Goal: Task Accomplishment & Management: Use online tool/utility

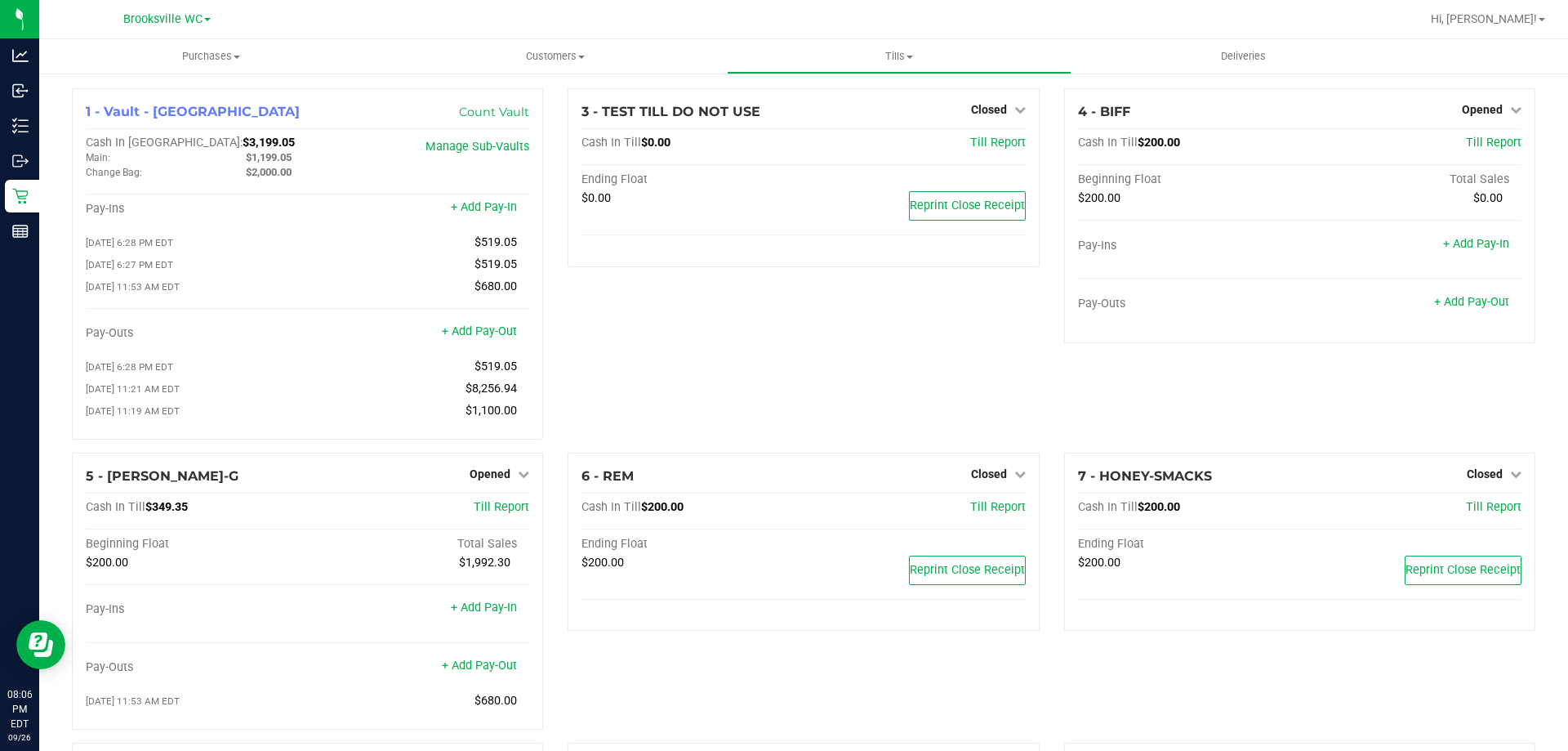
scroll to position [82, 0]
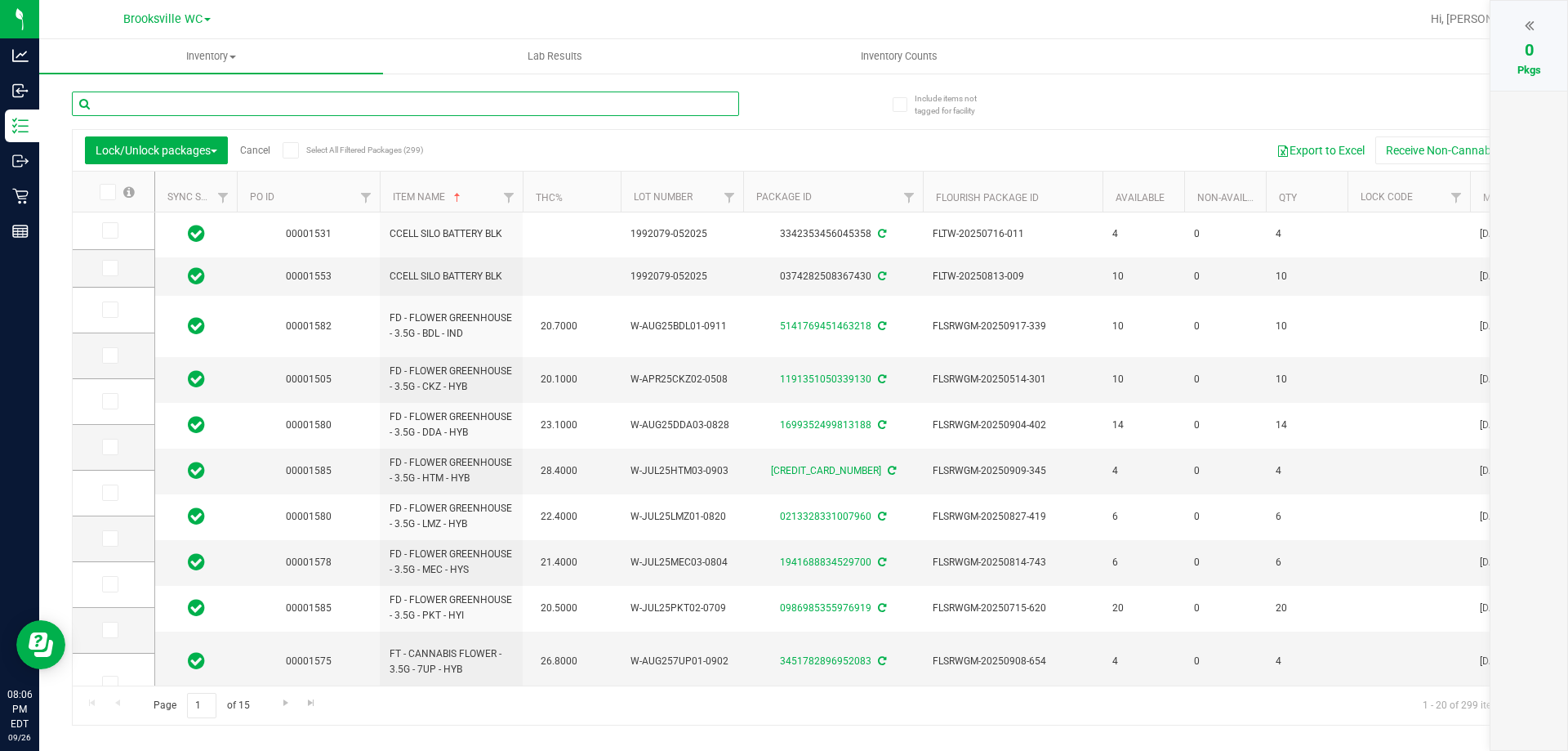
click at [295, 106] on input "text" at bounding box center [405, 104] width 667 height 25
click at [254, 152] on link "Cancel" at bounding box center [255, 150] width 30 height 11
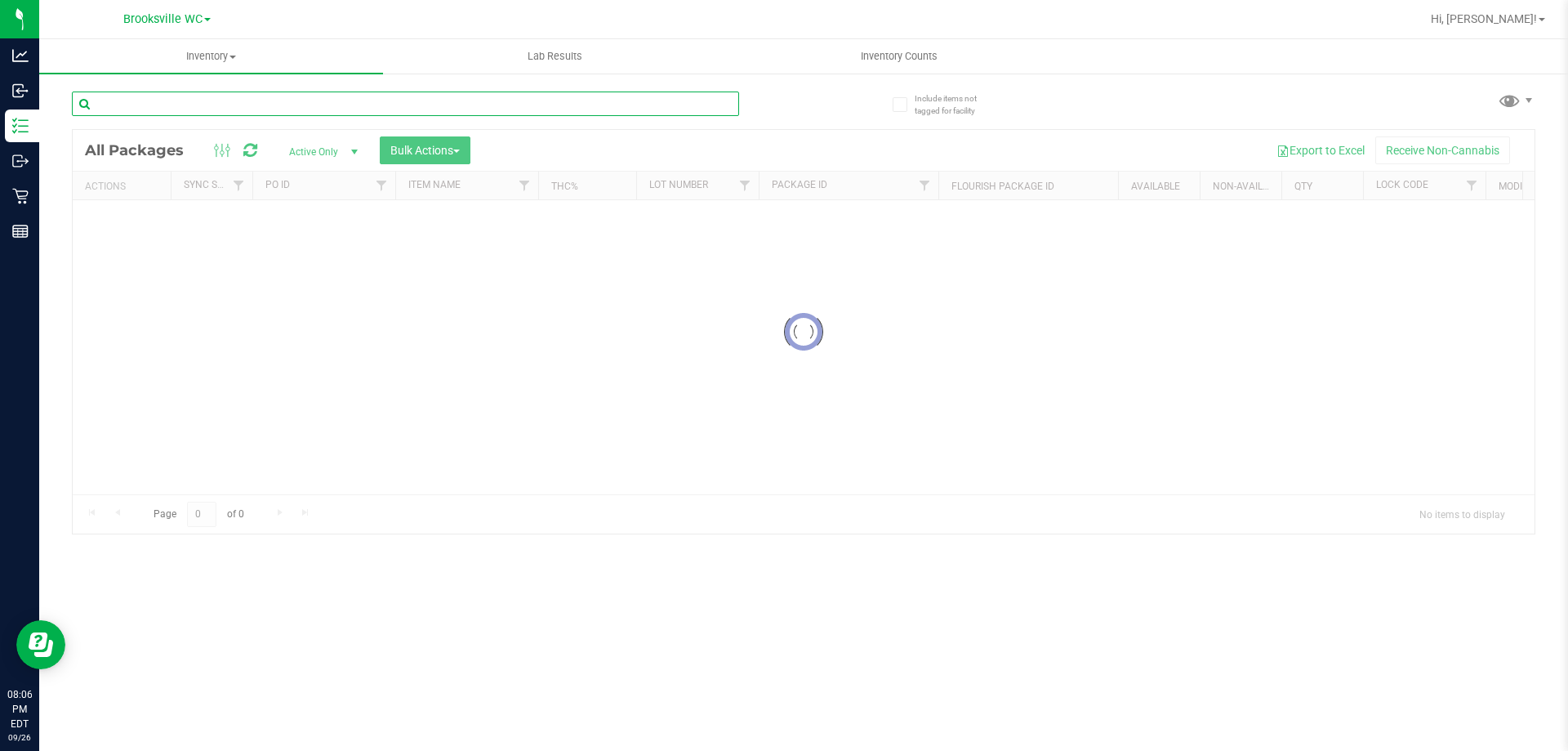
click at [250, 109] on input "text" at bounding box center [405, 104] width 667 height 25
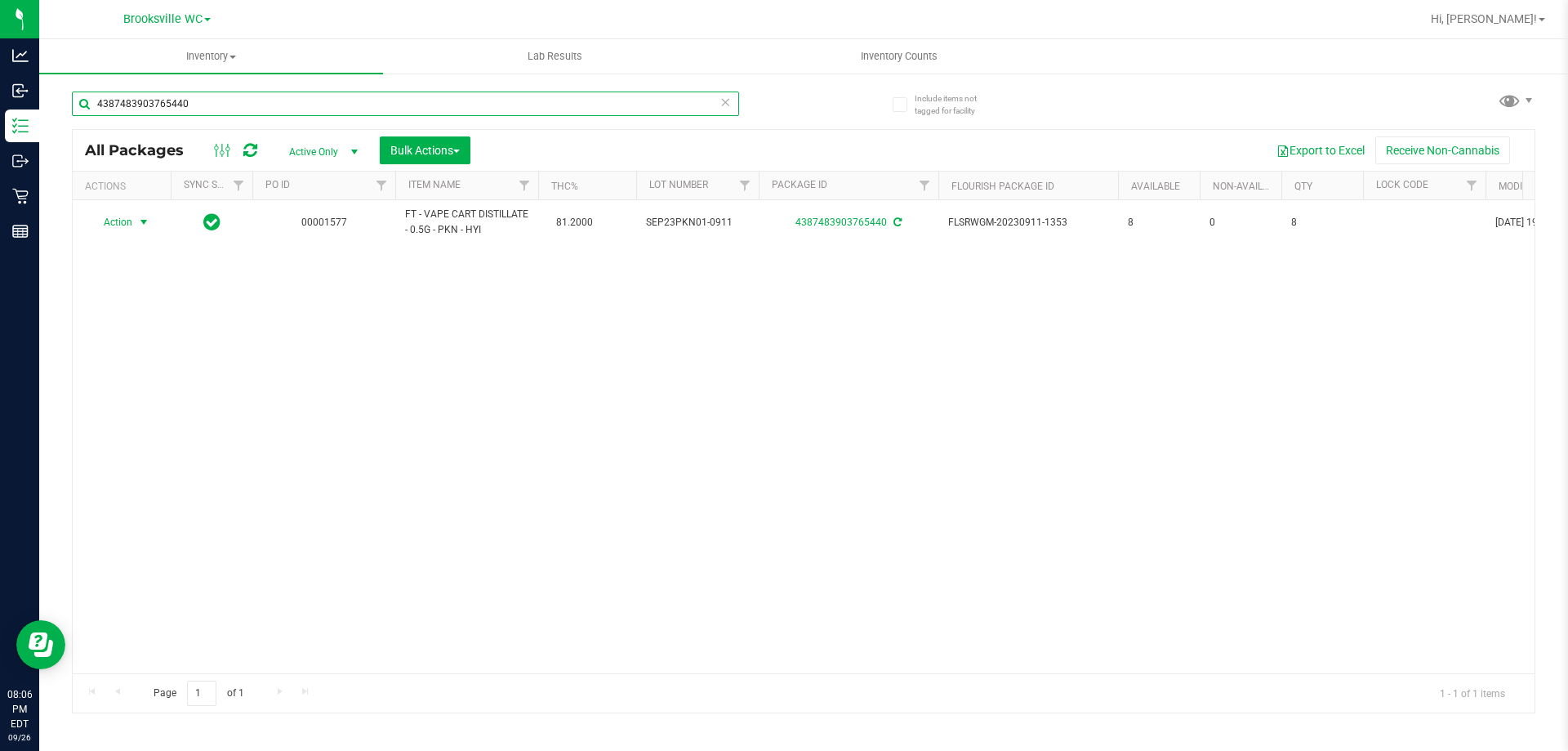
type input "4387483903765440"
click at [134, 222] on span "select" at bounding box center [144, 222] width 20 height 23
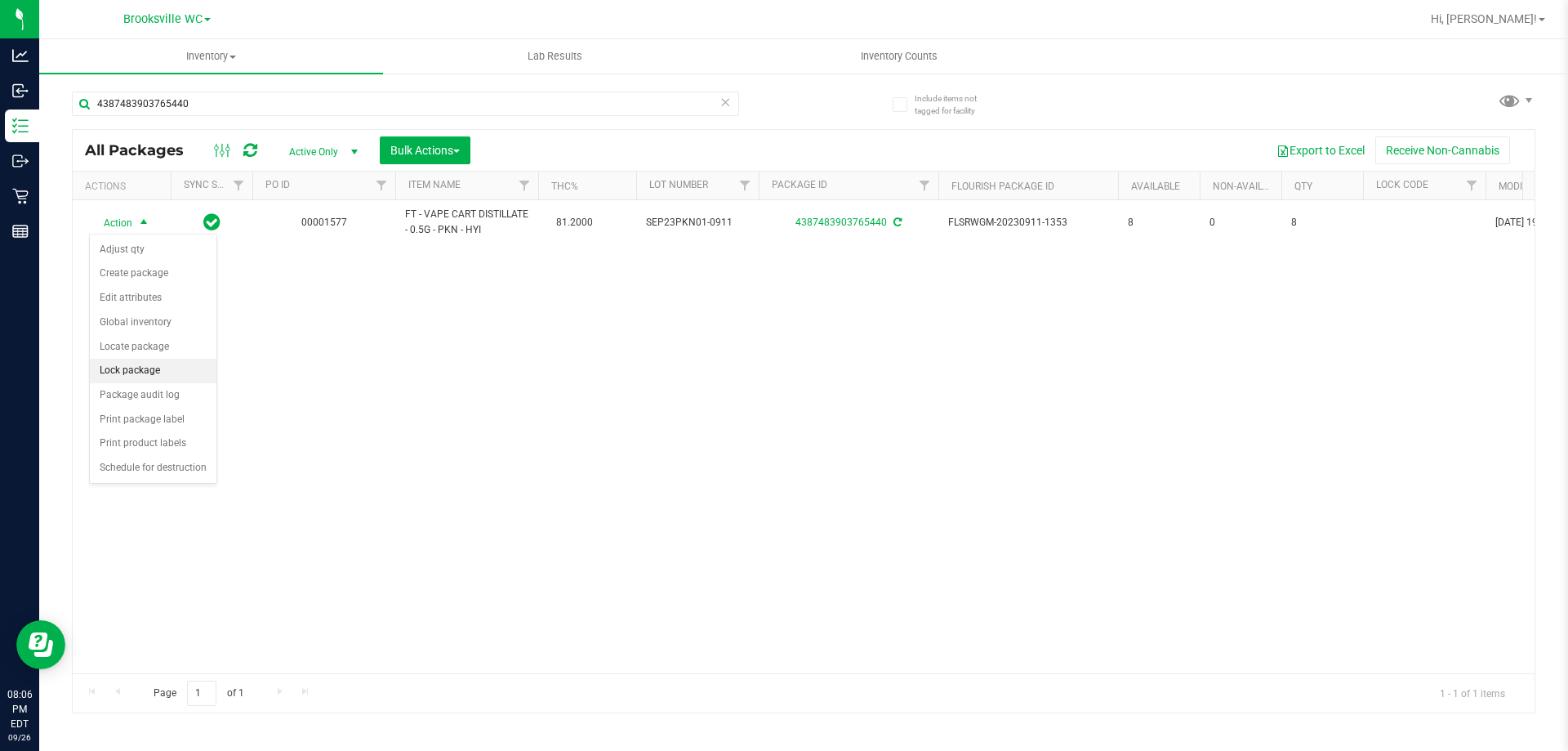
click at [125, 361] on li "Lock package" at bounding box center [153, 371] width 127 height 25
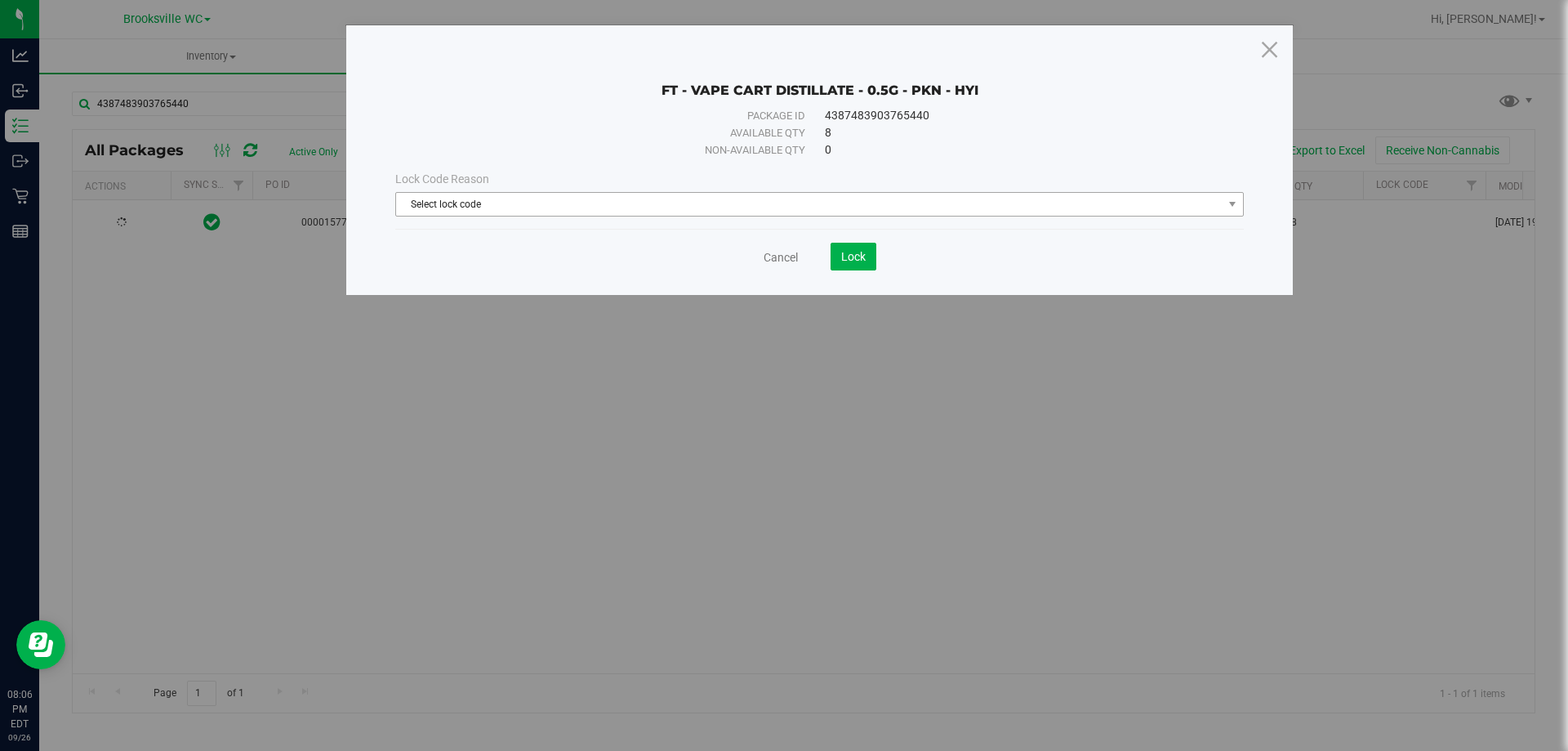
drag, startPoint x: 581, startPoint y: 229, endPoint x: 581, endPoint y: 210, distance: 19.0
click at [581, 221] on div "FT - VAPE CART DISTILLATE - 0.5G - PKN - HYI Package ID 4387483903765440 Availa…" at bounding box center [820, 160] width 947 height 270
click at [579, 208] on span "Select lock code" at bounding box center [809, 204] width 827 height 23
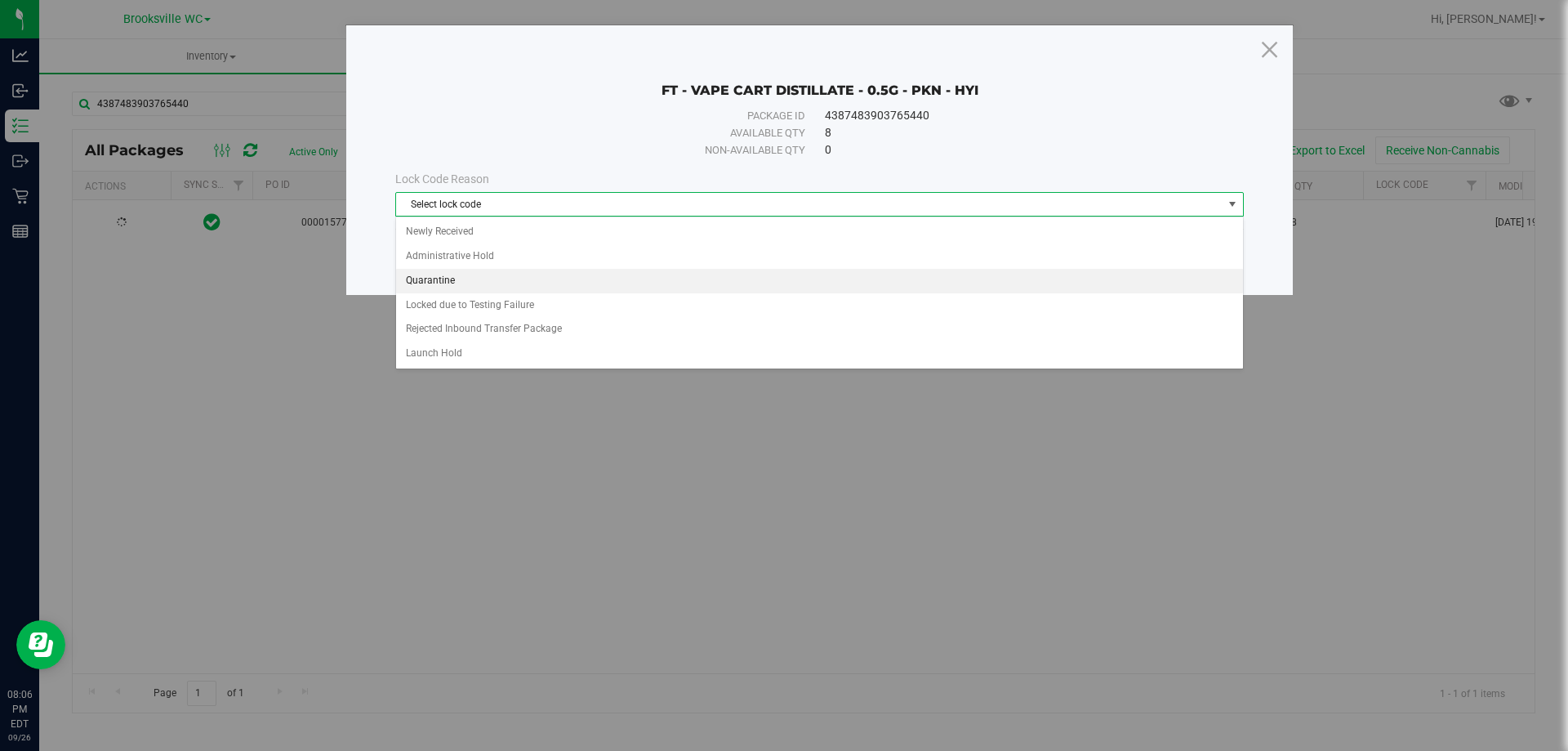
click at [455, 286] on li "Quarantine" at bounding box center [819, 281] width 847 height 25
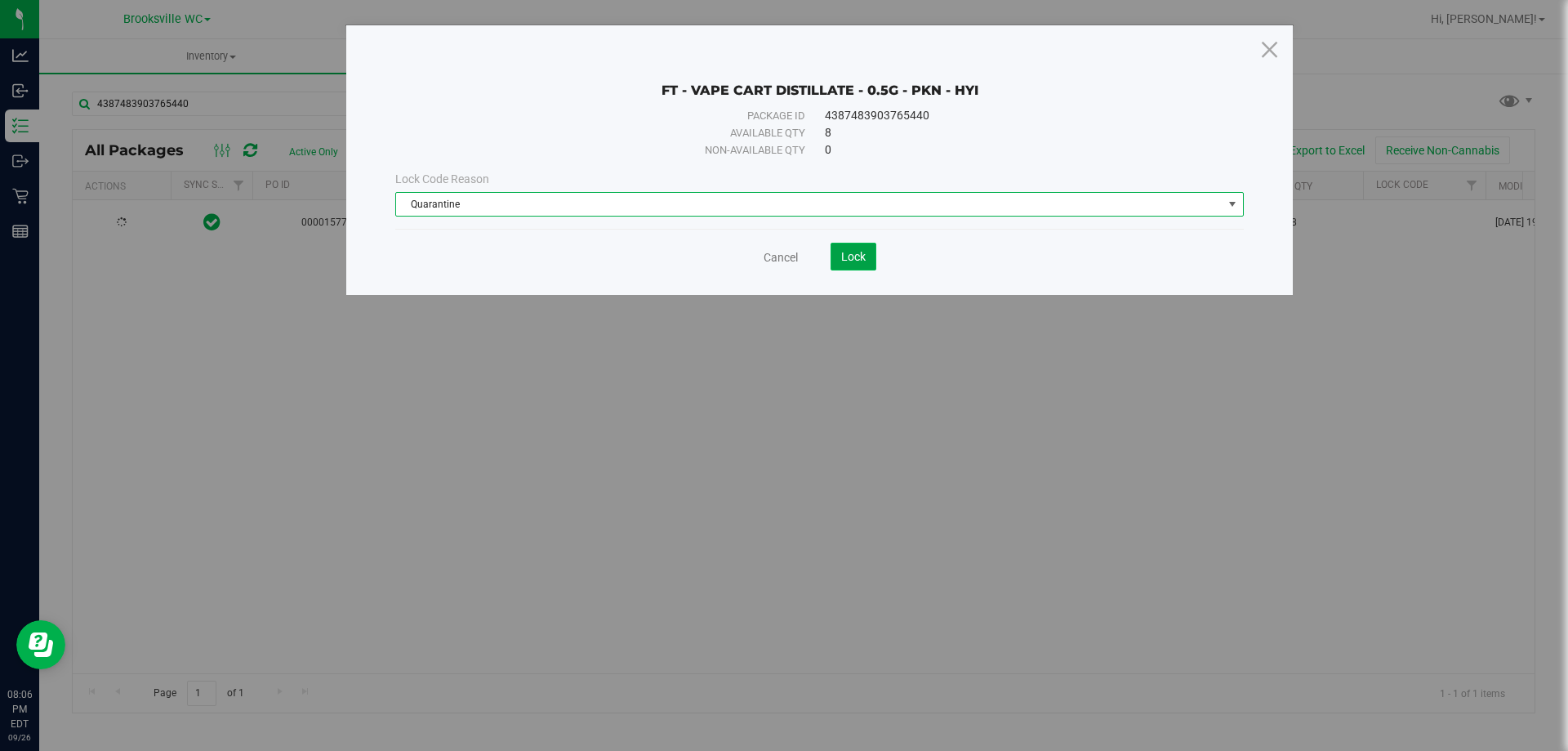
click at [866, 260] on button "Lock" at bounding box center [853, 257] width 46 height 28
